Goal: Task Accomplishment & Management: Complete application form

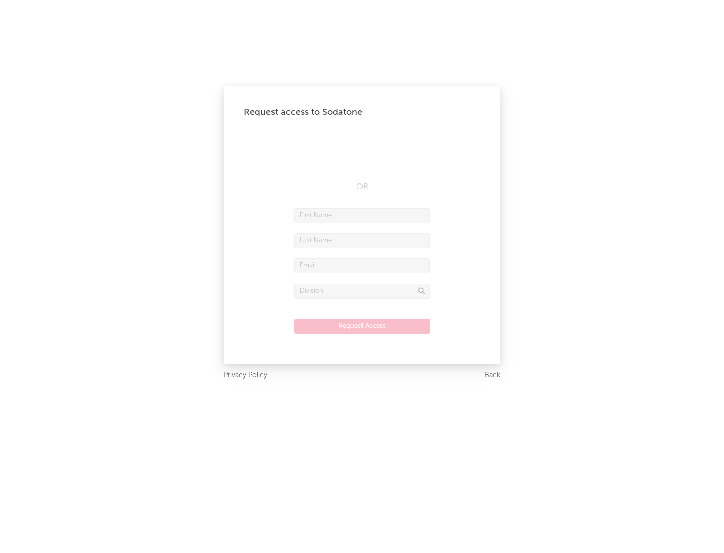
click at [362, 215] on input "text" at bounding box center [362, 215] width 136 height 15
type input "[PERSON_NAME]"
click at [362, 240] on input "text" at bounding box center [362, 240] width 136 height 15
type input "[PERSON_NAME]"
click at [362, 266] on input "text" at bounding box center [362, 266] width 136 height 15
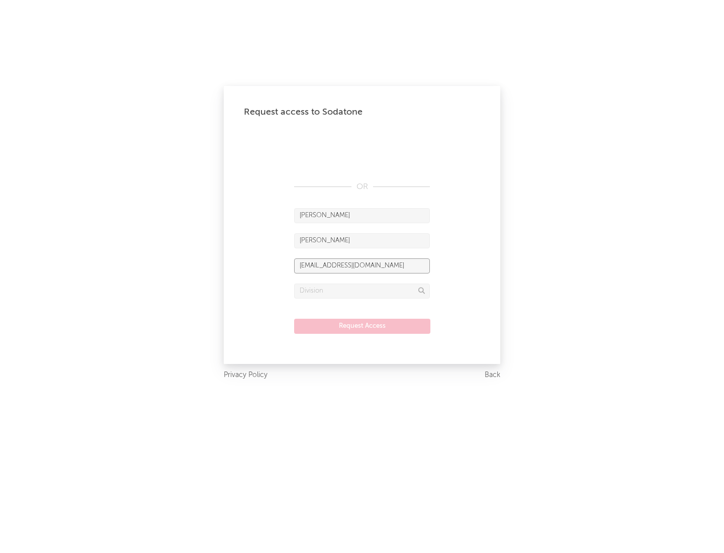
type input "[EMAIL_ADDRESS][DOMAIN_NAME]"
click at [362, 291] on input "text" at bounding box center [362, 291] width 136 height 15
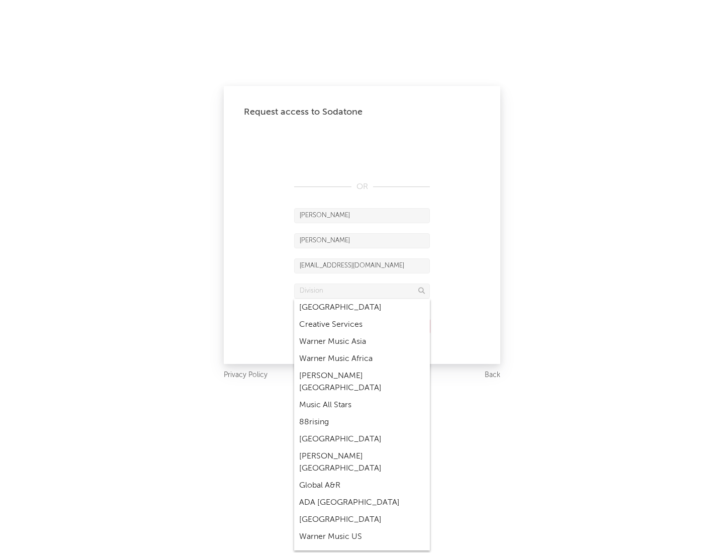
click at [362, 397] on div "Music All Stars" at bounding box center [362, 405] width 136 height 17
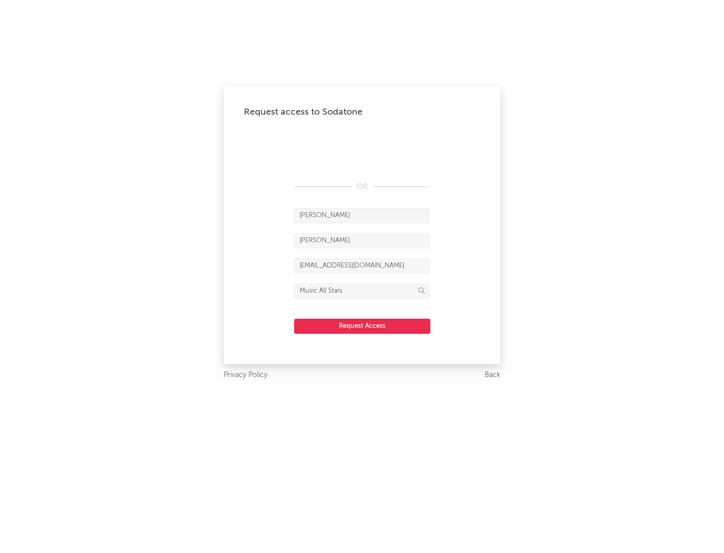
type input "Music All Stars"
click at [362, 326] on button "Request Access" at bounding box center [362, 326] width 136 height 15
